Goal: Information Seeking & Learning: Get advice/opinions

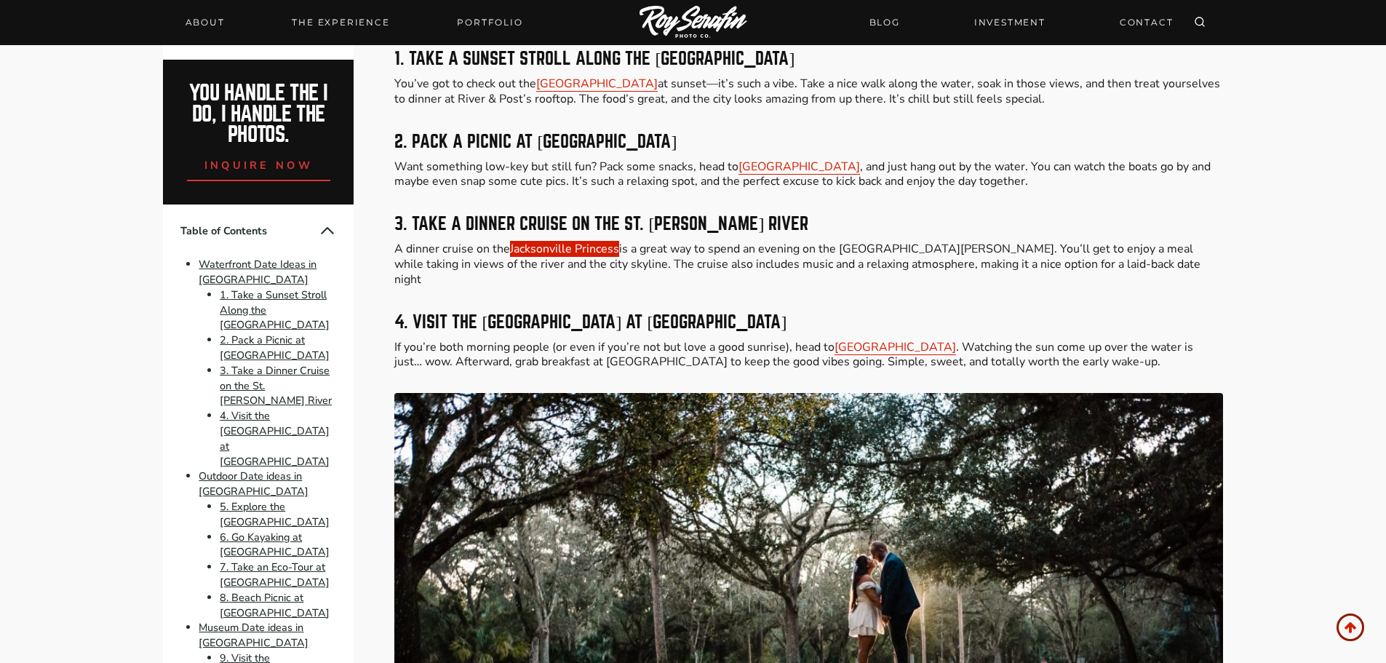
click at [576, 247] on link "Jacksonville Princess" at bounding box center [564, 249] width 109 height 16
click at [565, 249] on link "Jacksonville Princess" at bounding box center [564, 249] width 109 height 16
drag, startPoint x: 408, startPoint y: 248, endPoint x: 621, endPoint y: 250, distance: 212.4
click at [621, 250] on p "A dinner cruise on the Jacksonville Princess is a great way to spend an evening…" at bounding box center [808, 264] width 828 height 45
drag, startPoint x: 737, startPoint y: 220, endPoint x: 468, endPoint y: 224, distance: 269.2
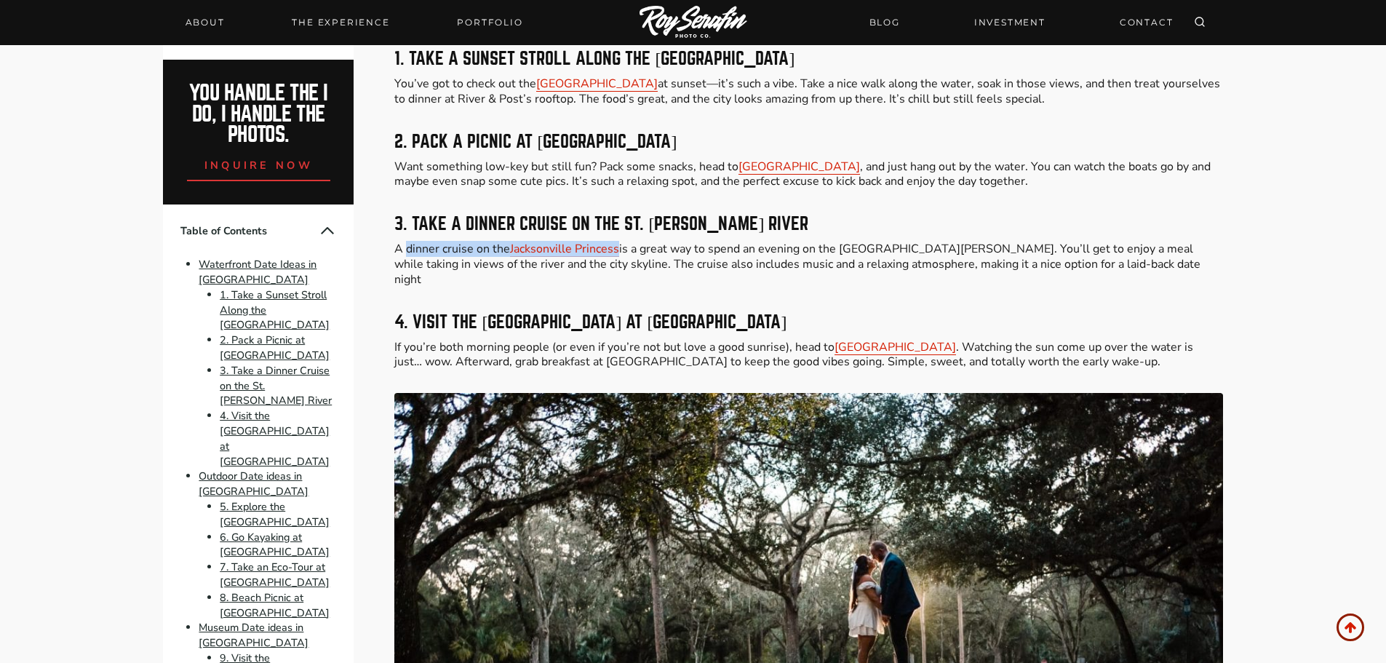
click at [468, 224] on h3 "3. Take a Dinner Cruise on the St. Johns River" at bounding box center [808, 223] width 828 height 17
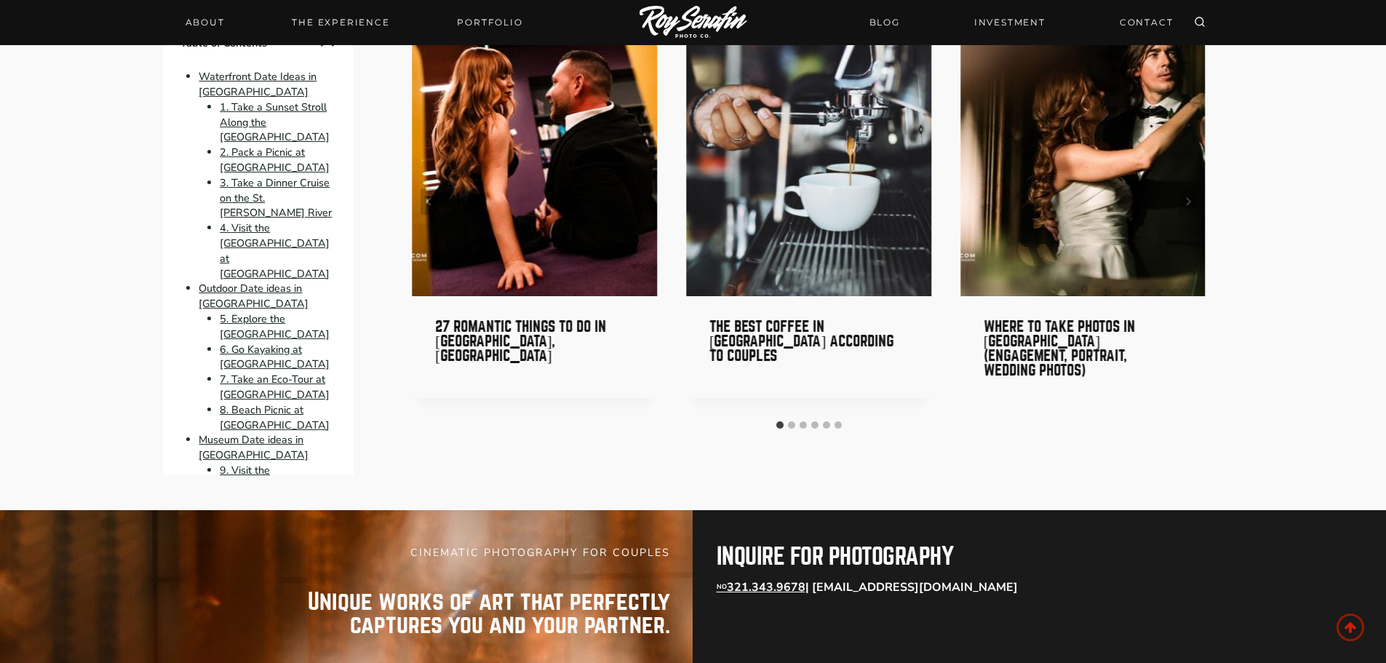
scroll to position [10476, 0]
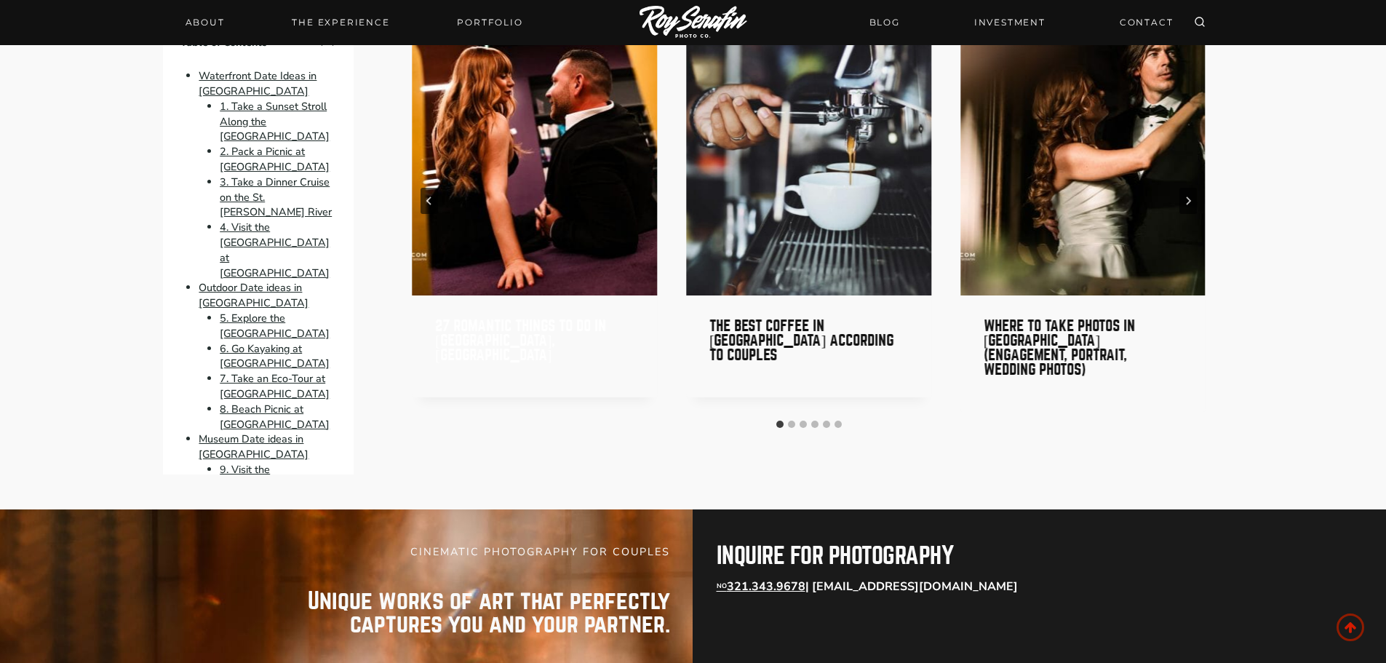
click at [501, 318] on link "27 Romantic Things to Do in [GEOGRAPHIC_DATA], [GEOGRAPHIC_DATA]" at bounding box center [520, 340] width 171 height 44
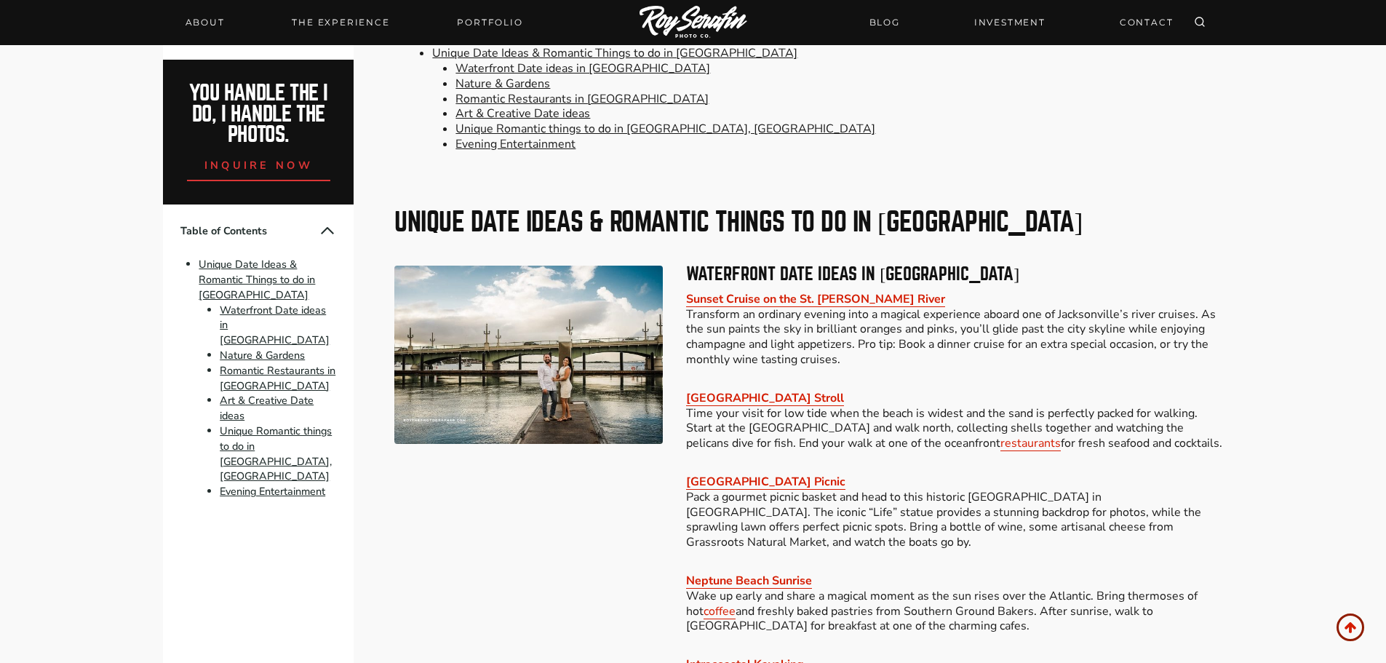
scroll to position [800, 0]
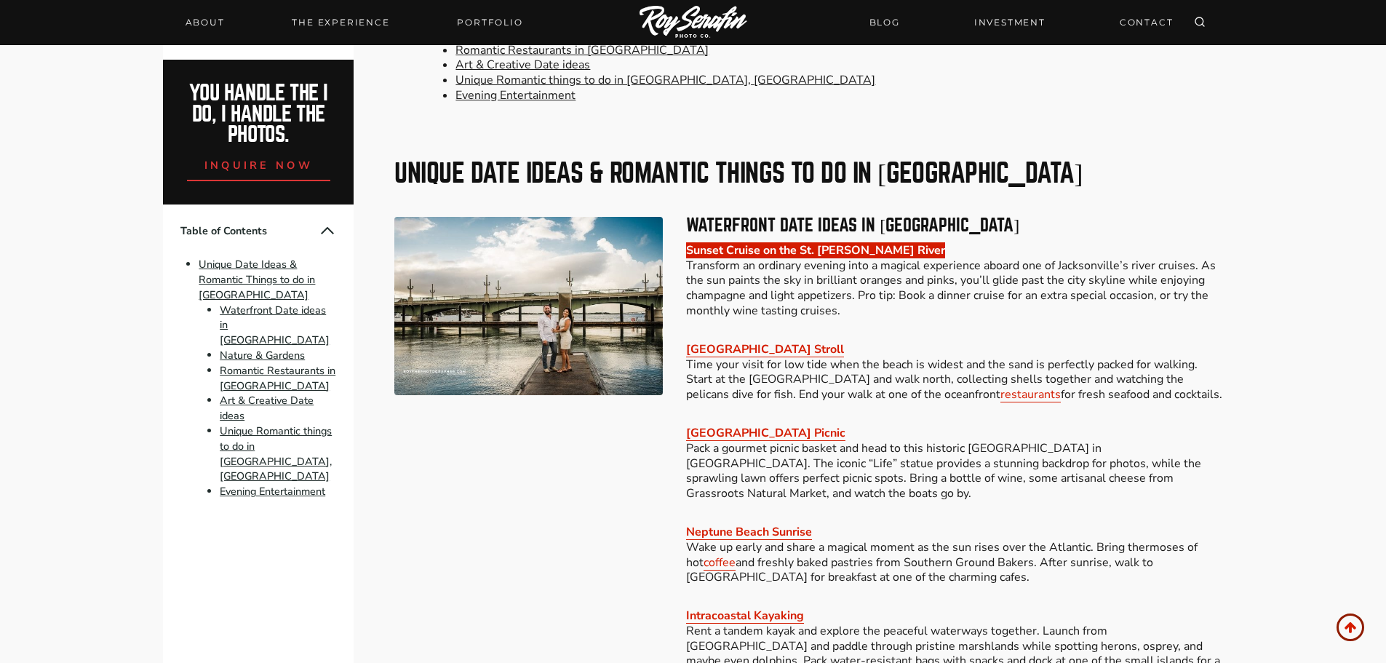
click at [797, 242] on link "Sunset Cruise on the St. [PERSON_NAME] River" at bounding box center [815, 250] width 259 height 16
